Goal: Task Accomplishment & Management: Complete application form

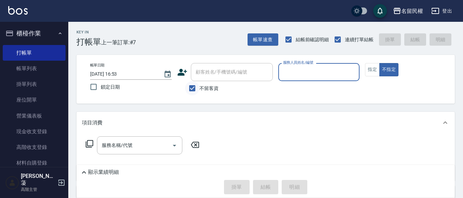
click at [190, 86] on input "不留客資" at bounding box center [192, 88] width 14 height 14
checkbox input "false"
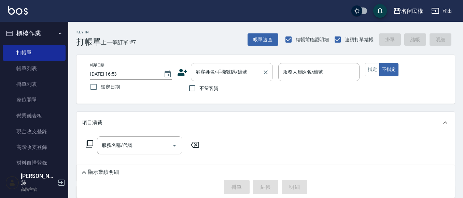
click at [197, 74] on input "顧客姓名/手機號碼/編號" at bounding box center [227, 72] width 66 height 12
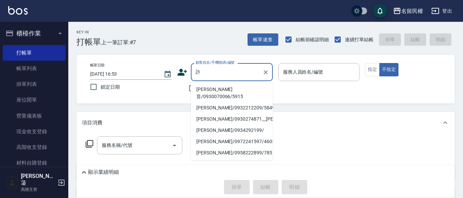
click at [207, 90] on li "[PERSON_NAME]音/0930070066/5915" at bounding box center [232, 93] width 82 height 18
type input "[PERSON_NAME]音/0930070066/5915"
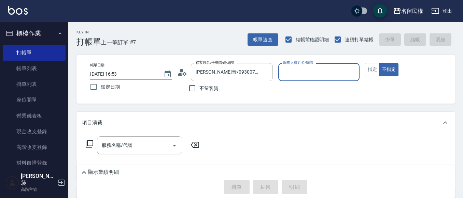
type input "瀞蓤-5"
click at [376, 71] on button "指定" at bounding box center [372, 69] width 15 height 13
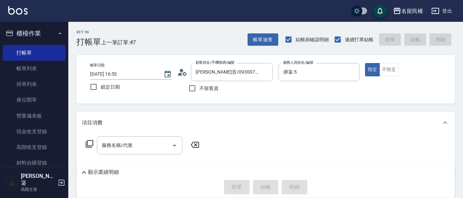
click at [186, 72] on icon at bounding box center [182, 72] width 10 height 10
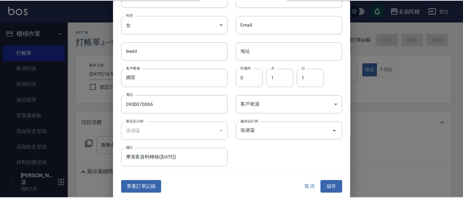
scroll to position [38, 0]
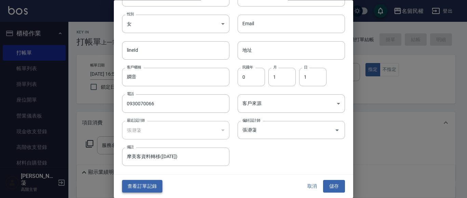
click at [137, 181] on button "查看訂單記錄" at bounding box center [142, 187] width 40 height 13
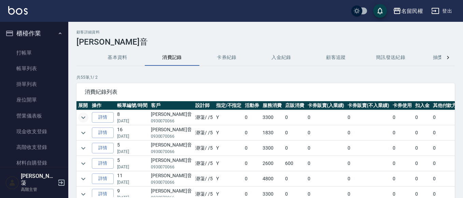
click at [84, 120] on icon "expand row" at bounding box center [83, 118] width 8 height 8
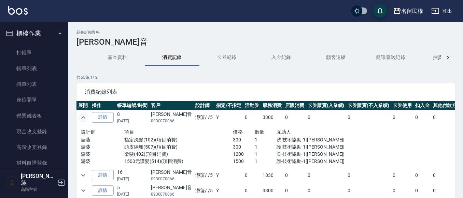
scroll to position [34, 0]
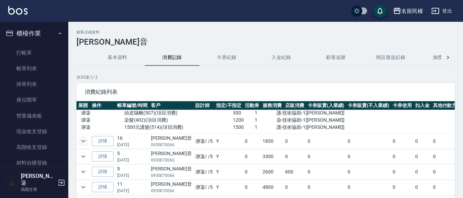
click at [85, 142] on icon "expand row" at bounding box center [83, 141] width 8 height 8
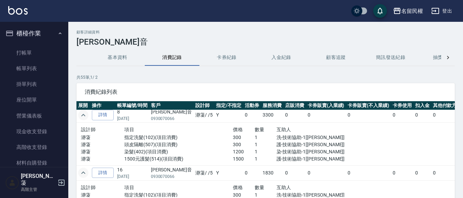
scroll to position [0, 0]
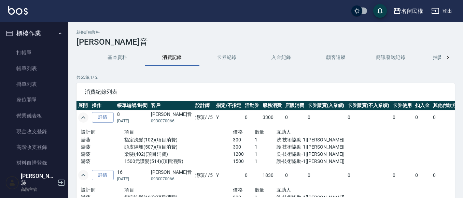
click at [82, 121] on icon "expand row" at bounding box center [83, 118] width 8 height 8
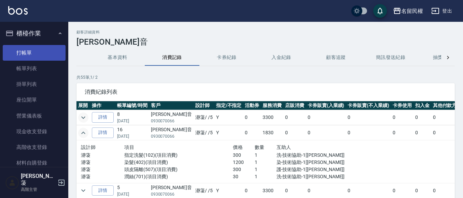
click at [49, 58] on link "打帳單" at bounding box center [34, 53] width 63 height 16
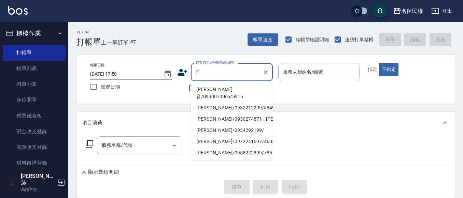
click at [215, 85] on li "[PERSON_NAME]音/0930070066/5915" at bounding box center [232, 93] width 82 height 18
type input "[PERSON_NAME]音/0930070066/5915"
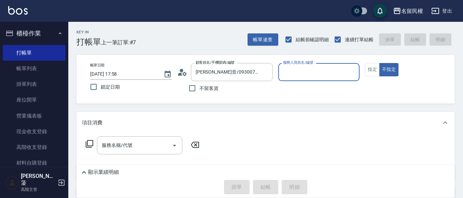
type input "瀞蓤-5"
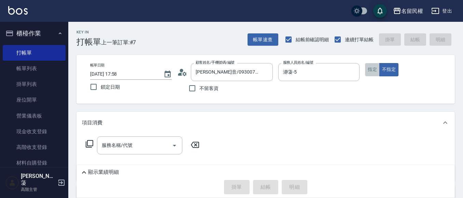
click at [369, 71] on button "指定" at bounding box center [372, 69] width 15 height 13
click at [151, 149] on input "服務名稱/代號" at bounding box center [134, 146] width 69 height 12
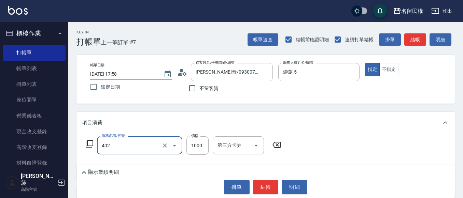
type input "染髮(402)"
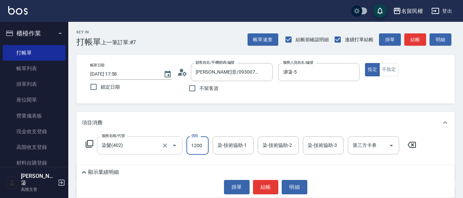
type input "1200"
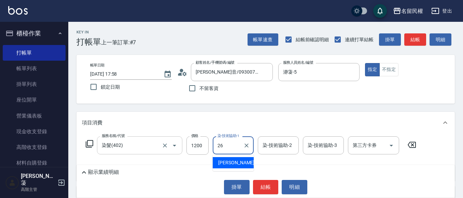
type input "沅莘-26"
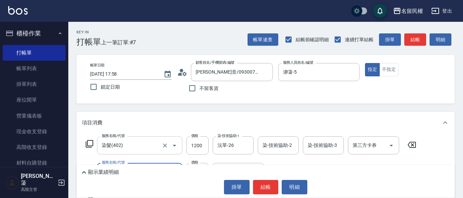
type input "不指定洗髮(101)"
type input "300"
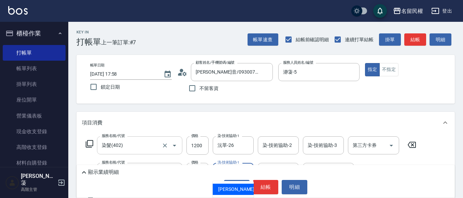
type input "沅莘-26"
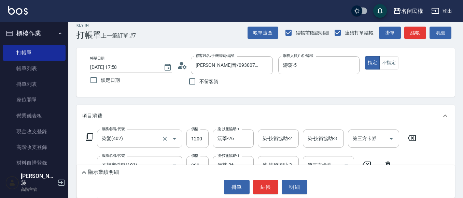
scroll to position [41, 0]
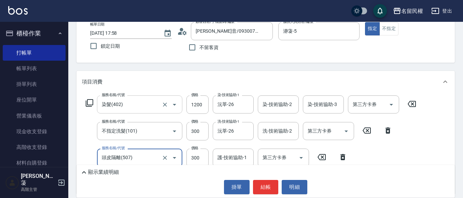
type input "頭皮隔離(507)"
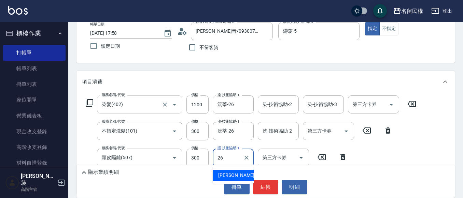
type input "沅莘-26"
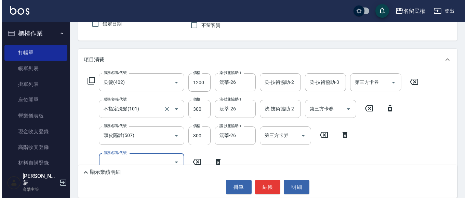
scroll to position [75, 0]
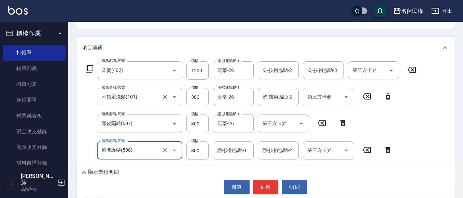
type input "5"
type input "瞬間護髮(508)"
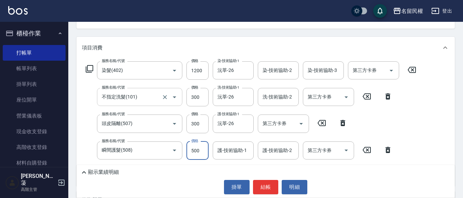
type input "500"
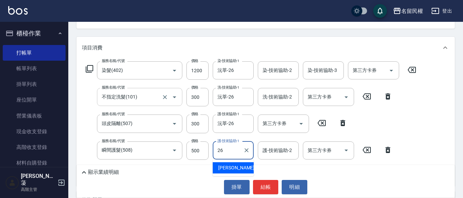
type input "沅莘-26"
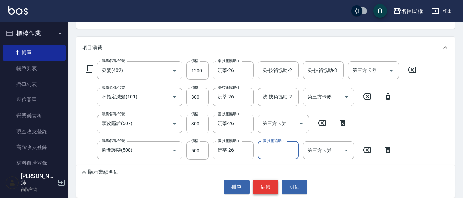
click at [264, 184] on button "結帳" at bounding box center [266, 187] width 26 height 14
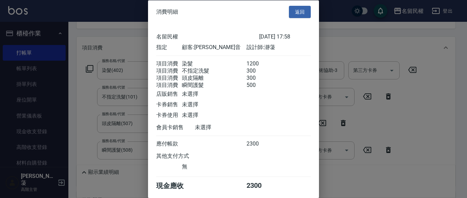
scroll to position [33, 0]
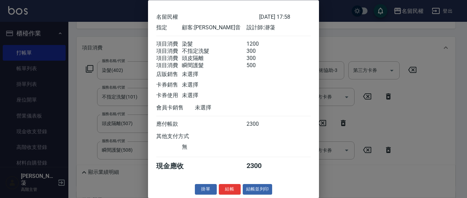
click at [239, 187] on div "掛單 結帳 結帳並列印" at bounding box center [233, 190] width 171 height 11
click at [235, 188] on button "結帳" at bounding box center [230, 190] width 22 height 11
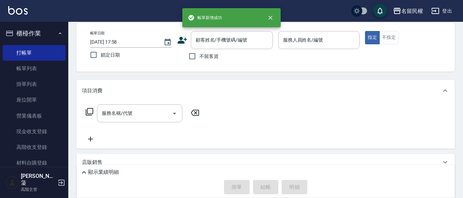
scroll to position [0, 0]
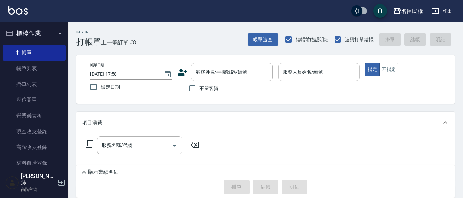
click at [320, 66] on div "服務人員姓名/編號" at bounding box center [319, 72] width 82 height 18
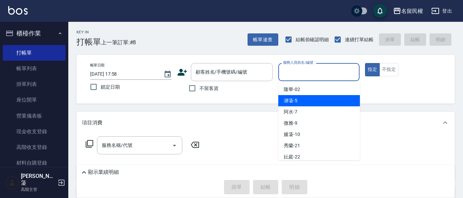
click at [304, 97] on div "瀞蓤 -5" at bounding box center [319, 100] width 82 height 11
type input "瀞蓤-5"
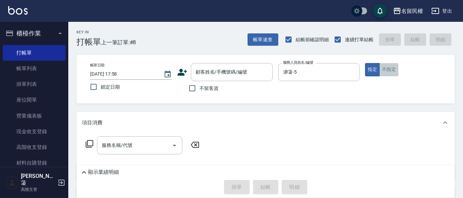
click at [383, 73] on button "不指定" at bounding box center [389, 69] width 19 height 13
click at [204, 88] on span "不留客資" at bounding box center [209, 88] width 19 height 7
click at [200, 88] on input "不留客資" at bounding box center [192, 88] width 14 height 14
checkbox input "true"
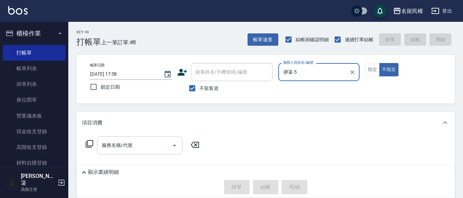
click at [150, 144] on input "服務名稱/代號" at bounding box center [134, 146] width 69 height 12
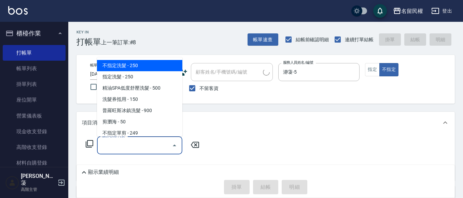
drag, startPoint x: 133, startPoint y: 70, endPoint x: 134, endPoint y: 77, distance: 6.6
click at [133, 70] on span "不指定洗髮 - 250" at bounding box center [139, 65] width 85 height 11
type input "不指定洗髮(101)"
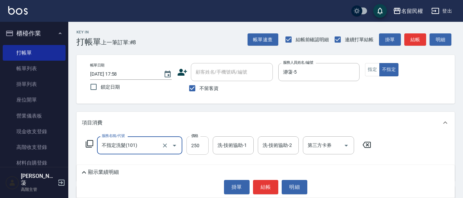
click at [200, 143] on input "250" at bounding box center [198, 146] width 22 height 18
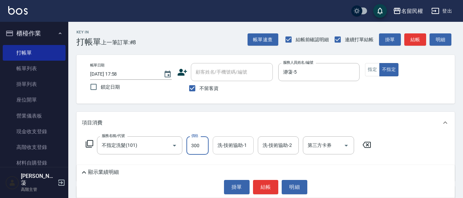
type input "300"
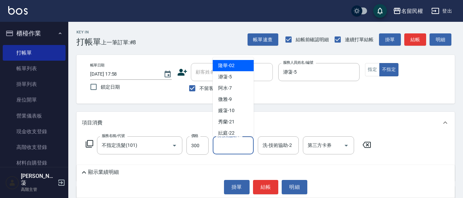
click at [248, 152] on input "洗-技術協助-1" at bounding box center [233, 146] width 35 height 12
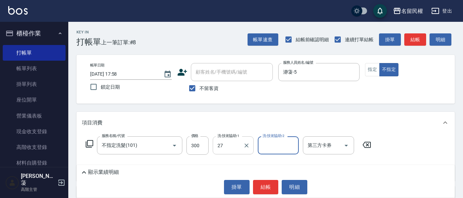
type input "[PERSON_NAME]-27"
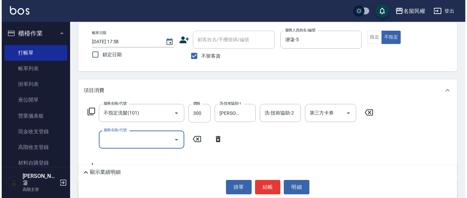
scroll to position [34, 0]
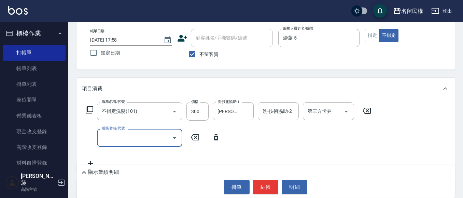
click at [157, 142] on input "服務名稱/代號" at bounding box center [134, 138] width 69 height 12
type input "[PERSON_NAME](701)"
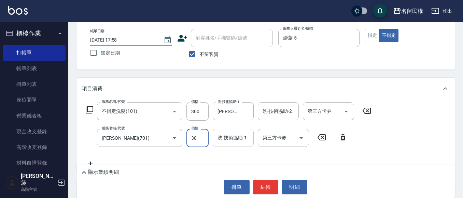
type input "30"
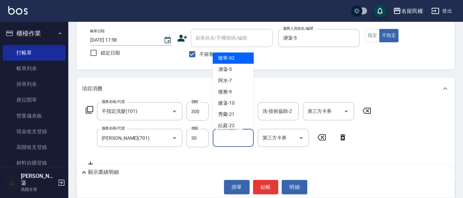
click at [237, 142] on input "洗-技術協助-1" at bounding box center [233, 138] width 35 height 12
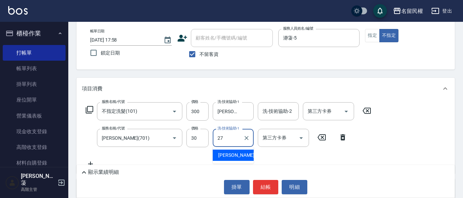
type input "[PERSON_NAME]-27"
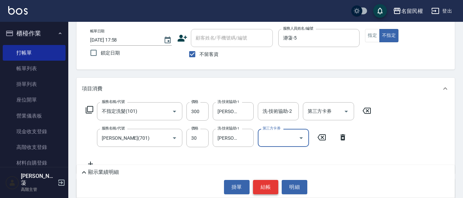
click at [269, 183] on button "結帳" at bounding box center [266, 187] width 26 height 14
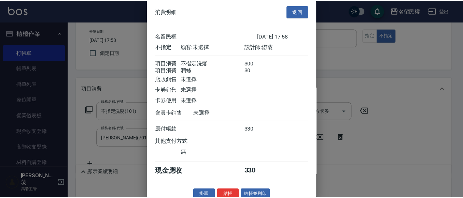
scroll to position [17, 0]
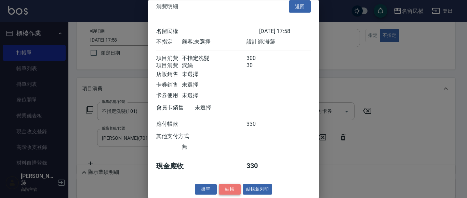
click at [230, 189] on button "結帳" at bounding box center [230, 190] width 22 height 11
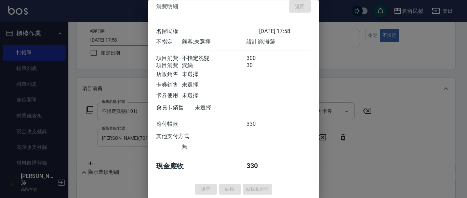
type input "[DATE] 18:12"
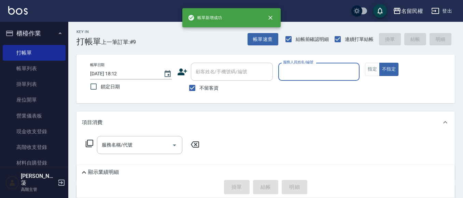
scroll to position [0, 0]
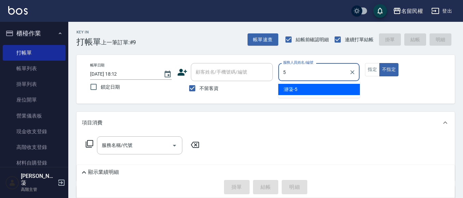
type input "瀞蓤-5"
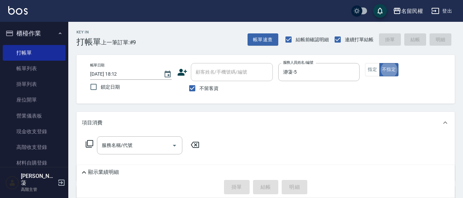
type button "false"
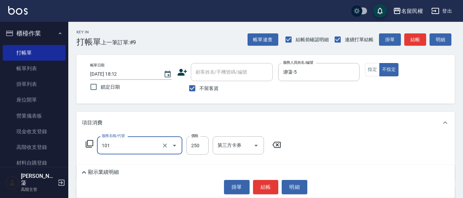
type input "不指定洗髮(101)"
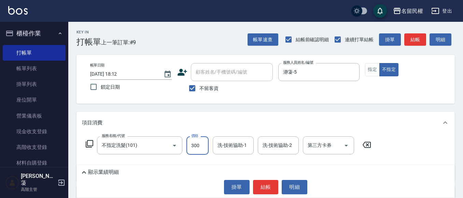
type input "300"
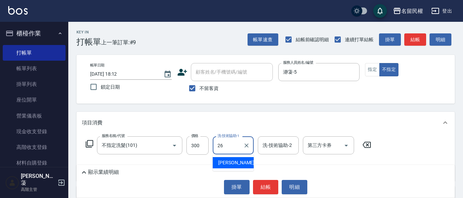
type input "沅莘-26"
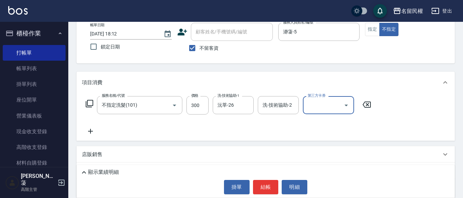
scroll to position [92, 0]
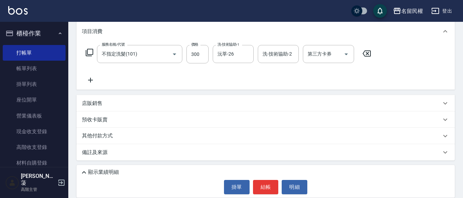
click at [105, 104] on div "店販銷售" at bounding box center [261, 103] width 359 height 7
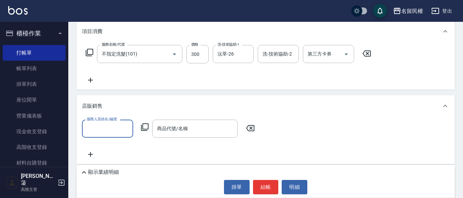
scroll to position [0, 0]
type input "微雅-9"
click at [145, 130] on icon at bounding box center [145, 127] width 8 height 8
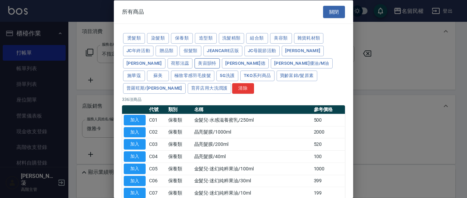
click at [194, 67] on button "美宙韻特" at bounding box center [206, 63] width 25 height 11
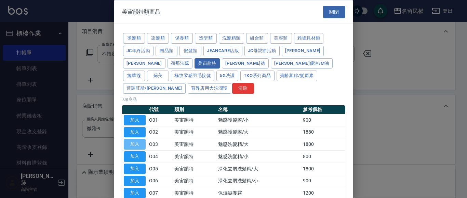
click at [136, 139] on button "加入" at bounding box center [135, 144] width 22 height 11
type input "魅惑洗髮精/大"
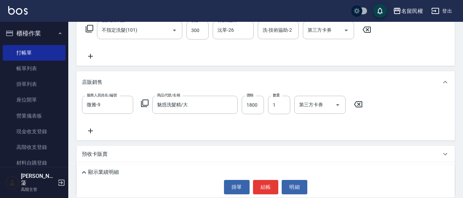
scroll to position [126, 0]
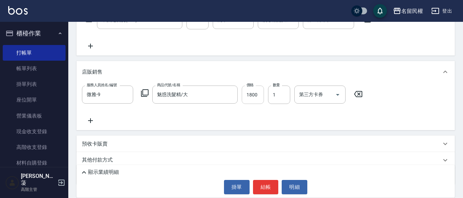
click at [260, 94] on input "1800" at bounding box center [253, 95] width 22 height 18
type input "2100"
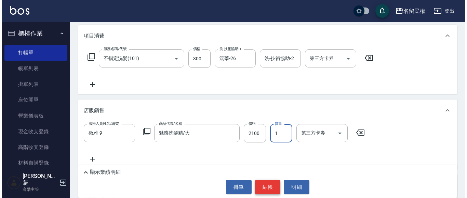
scroll to position [57, 0]
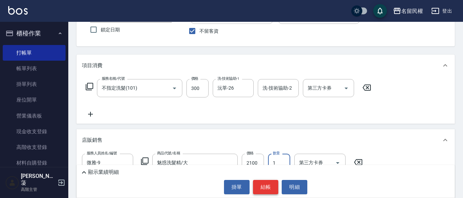
click at [266, 186] on button "結帳" at bounding box center [266, 187] width 26 height 14
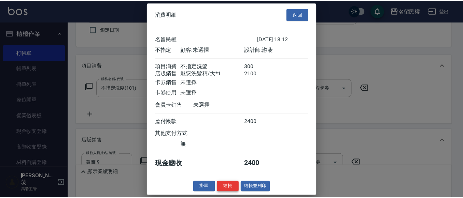
scroll to position [5, 0]
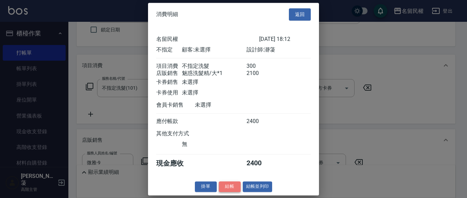
click at [227, 192] on button "結帳" at bounding box center [230, 187] width 22 height 11
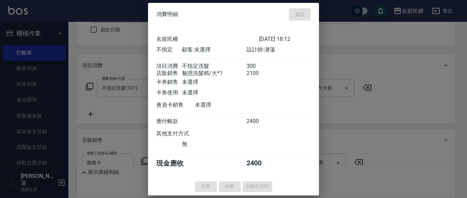
type input "[DATE] 18:25"
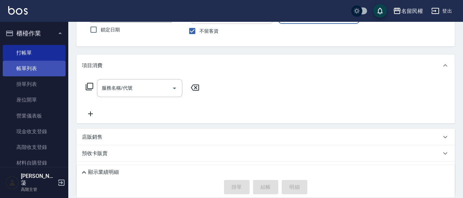
click at [31, 69] on link "帳單列表" at bounding box center [34, 69] width 63 height 16
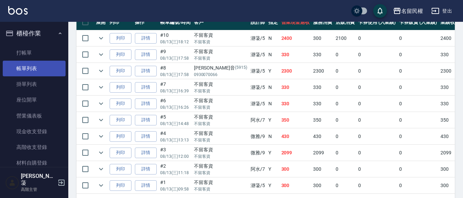
scroll to position [122, 0]
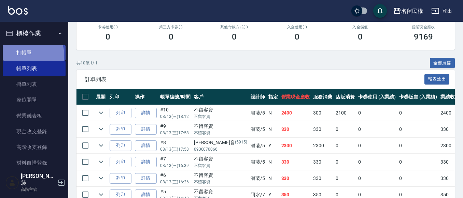
click at [27, 55] on link "打帳單" at bounding box center [34, 53] width 63 height 16
